Goal: Information Seeking & Learning: Learn about a topic

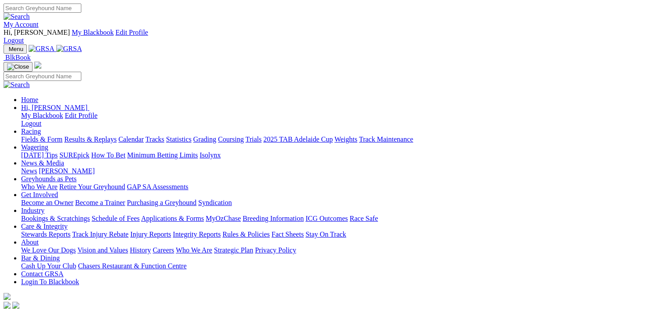
click at [41, 127] on link "Racing" at bounding box center [31, 130] width 20 height 7
click at [23, 135] on link "Fields & Form" at bounding box center [41, 138] width 41 height 7
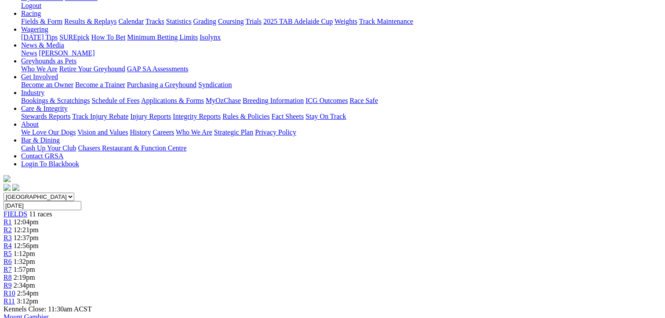
scroll to position [176, 0]
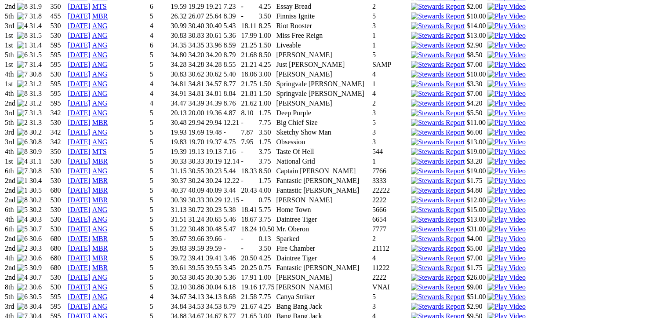
scroll to position [1054, 0]
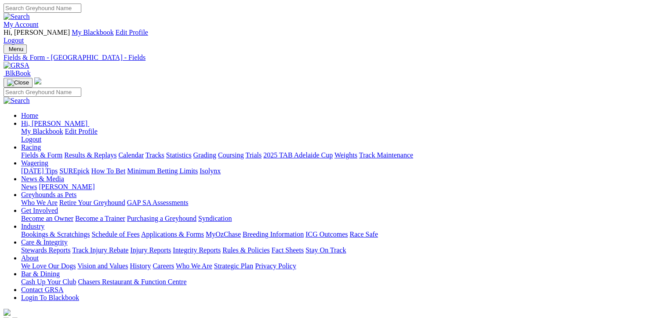
click at [35, 151] on link "Fields & Form" at bounding box center [41, 154] width 41 height 7
click at [38, 151] on link "Fields & Form" at bounding box center [41, 154] width 41 height 7
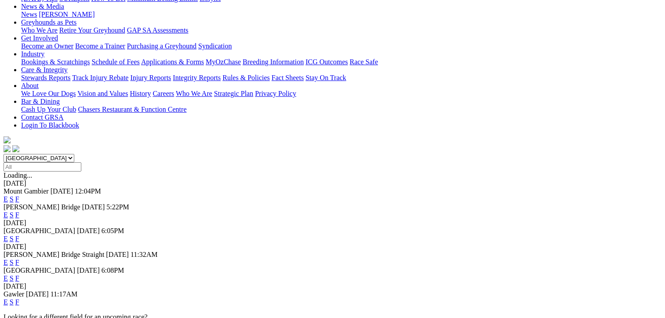
scroll to position [176, 0]
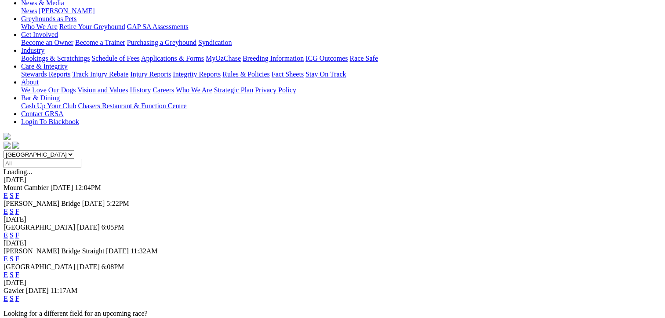
click at [19, 231] on link "F" at bounding box center [17, 234] width 4 height 7
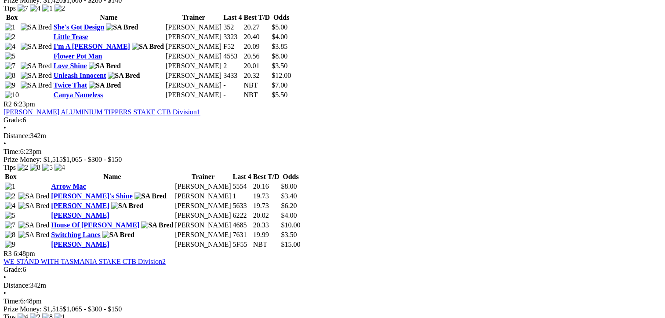
scroll to position [571, 0]
